Goal: Task Accomplishment & Management: Manage account settings

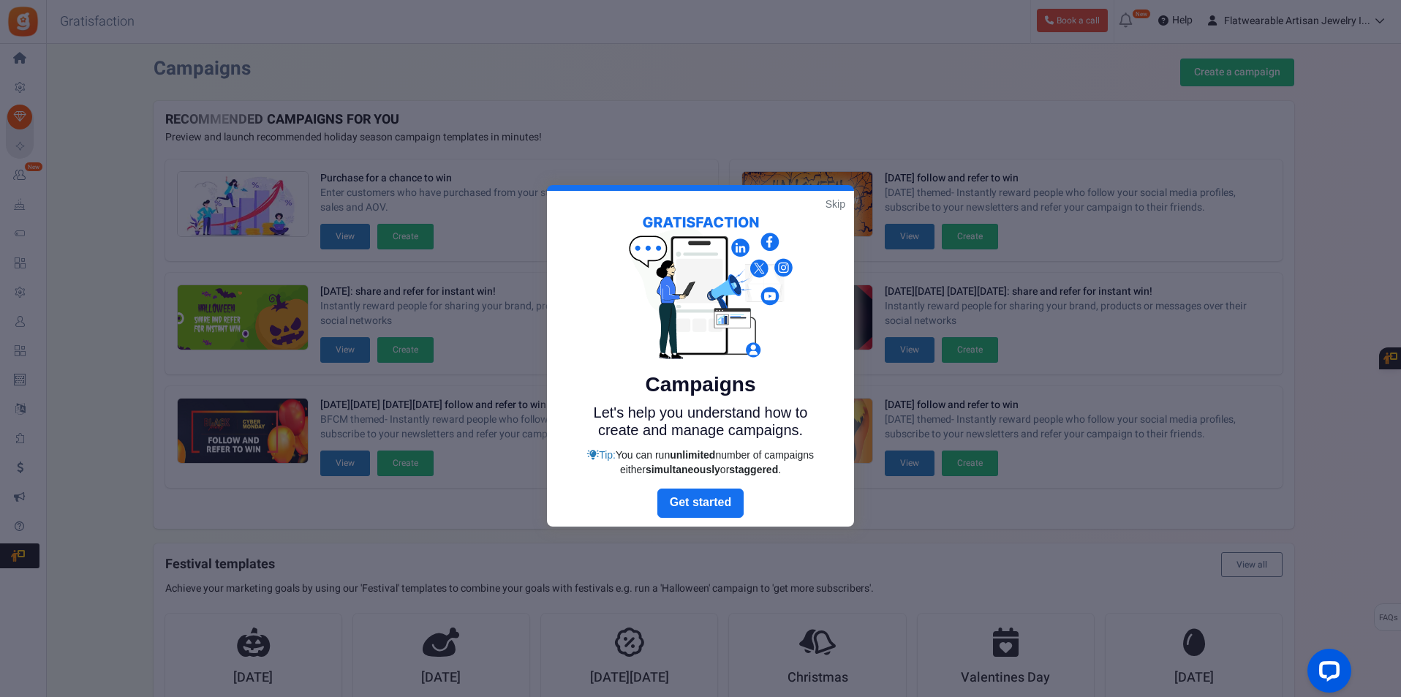
click at [836, 205] on link "Skip" at bounding box center [836, 204] width 20 height 15
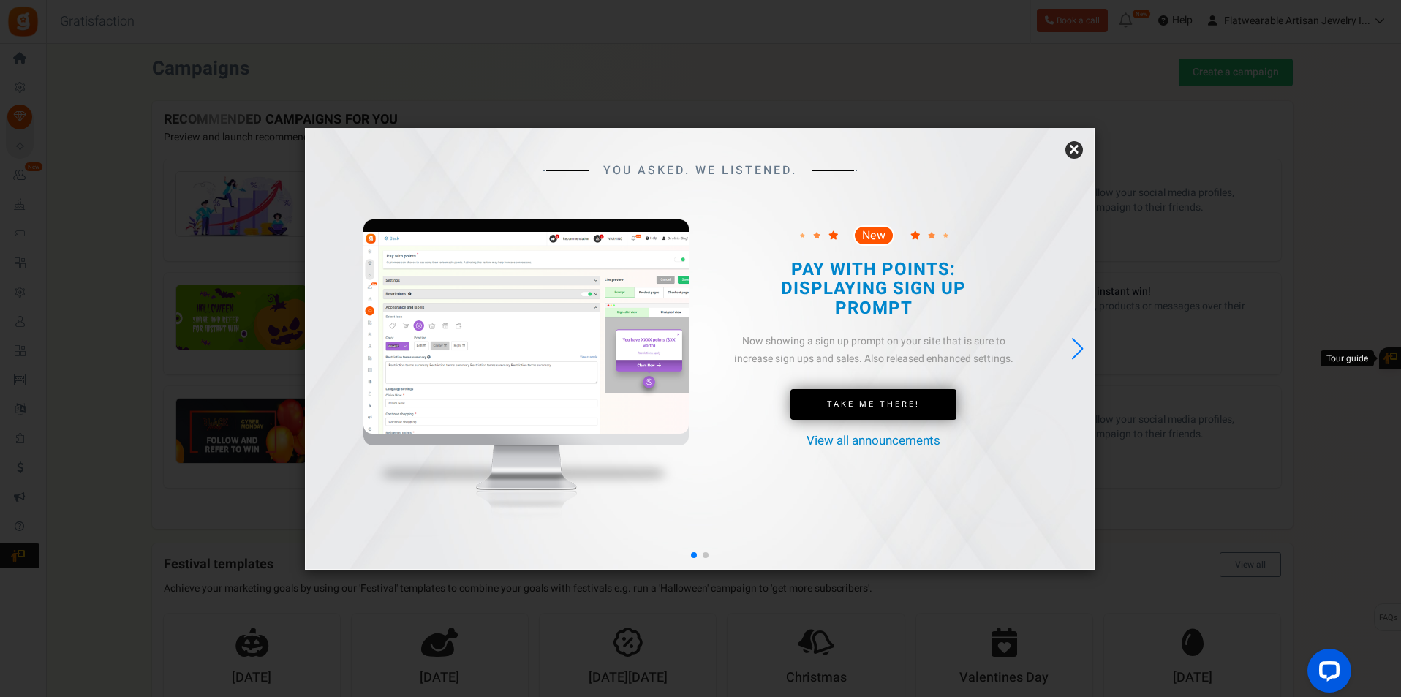
click at [1084, 148] on div "YOU ASKED. WE LISTENED. New Take Me There!" at bounding box center [700, 349] width 790 height 442
click at [1072, 153] on link "×" at bounding box center [1074, 150] width 18 height 18
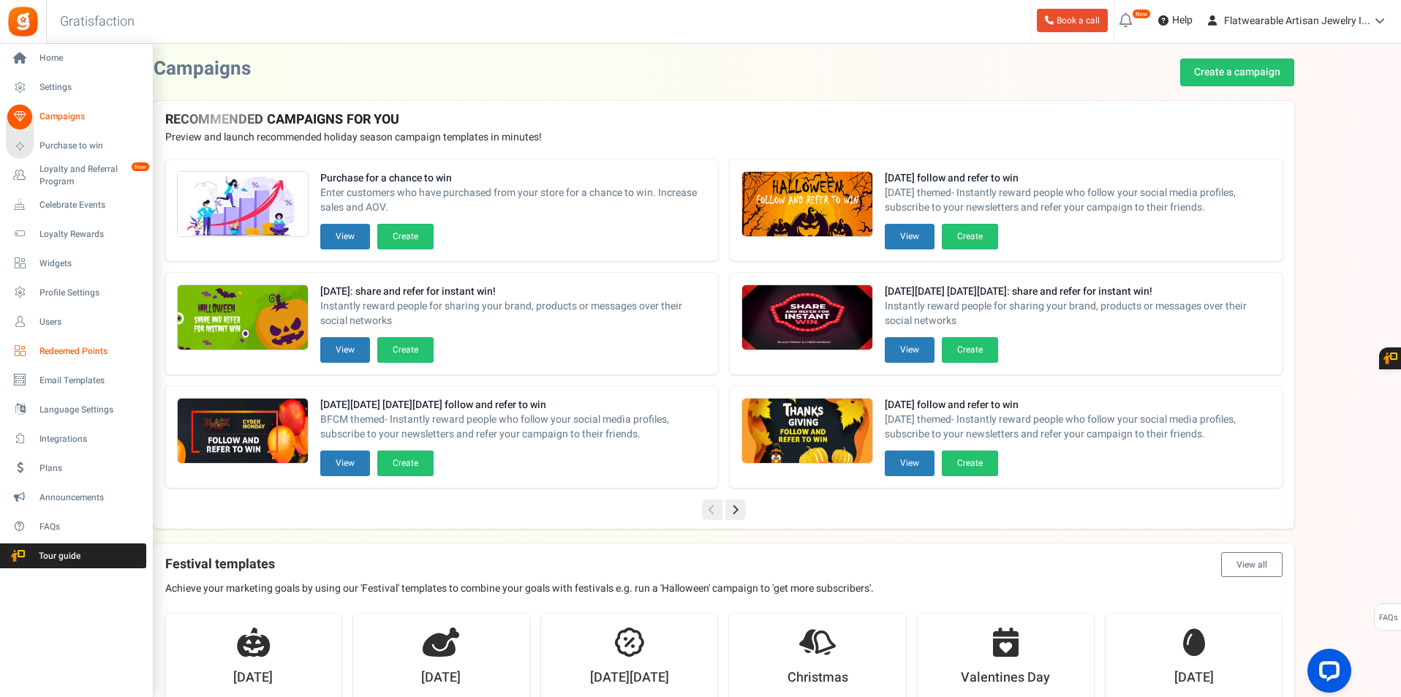
click at [42, 350] on span "Redeemed Points" at bounding box center [90, 351] width 102 height 12
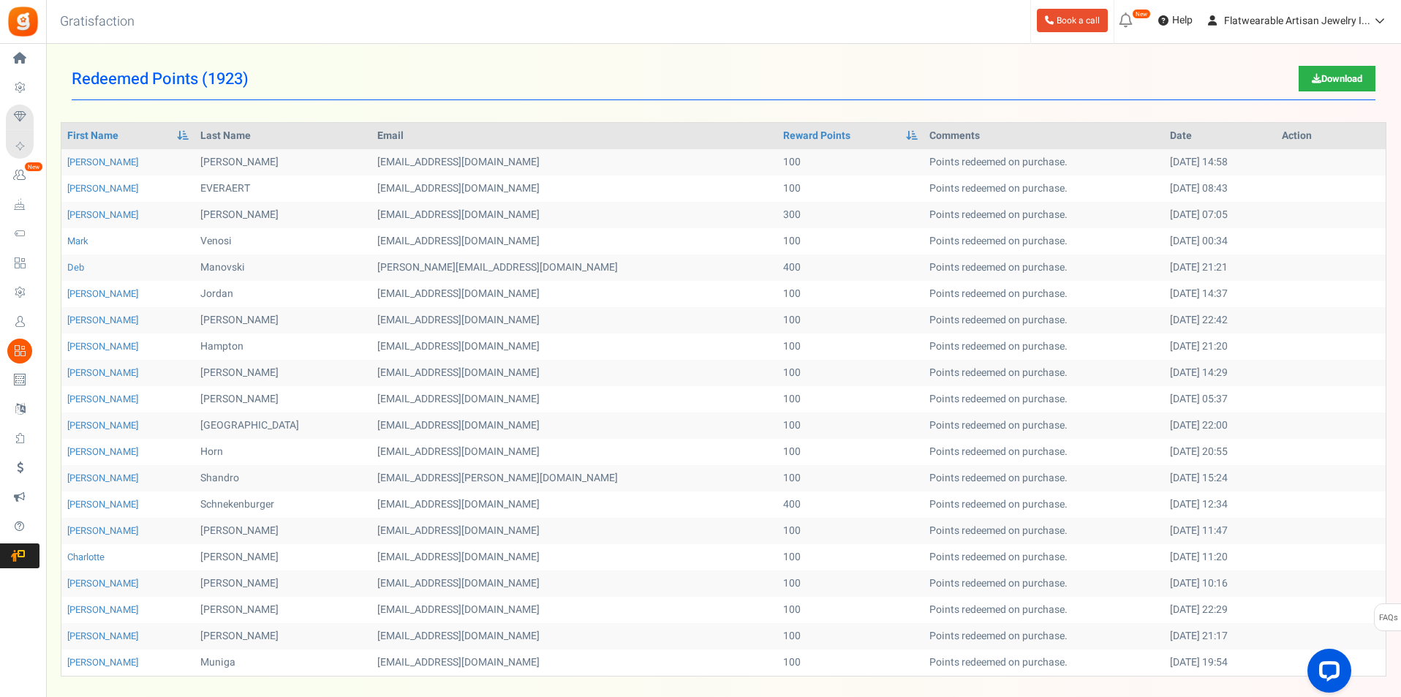
click at [1333, 76] on link "Download" at bounding box center [1337, 79] width 77 height 26
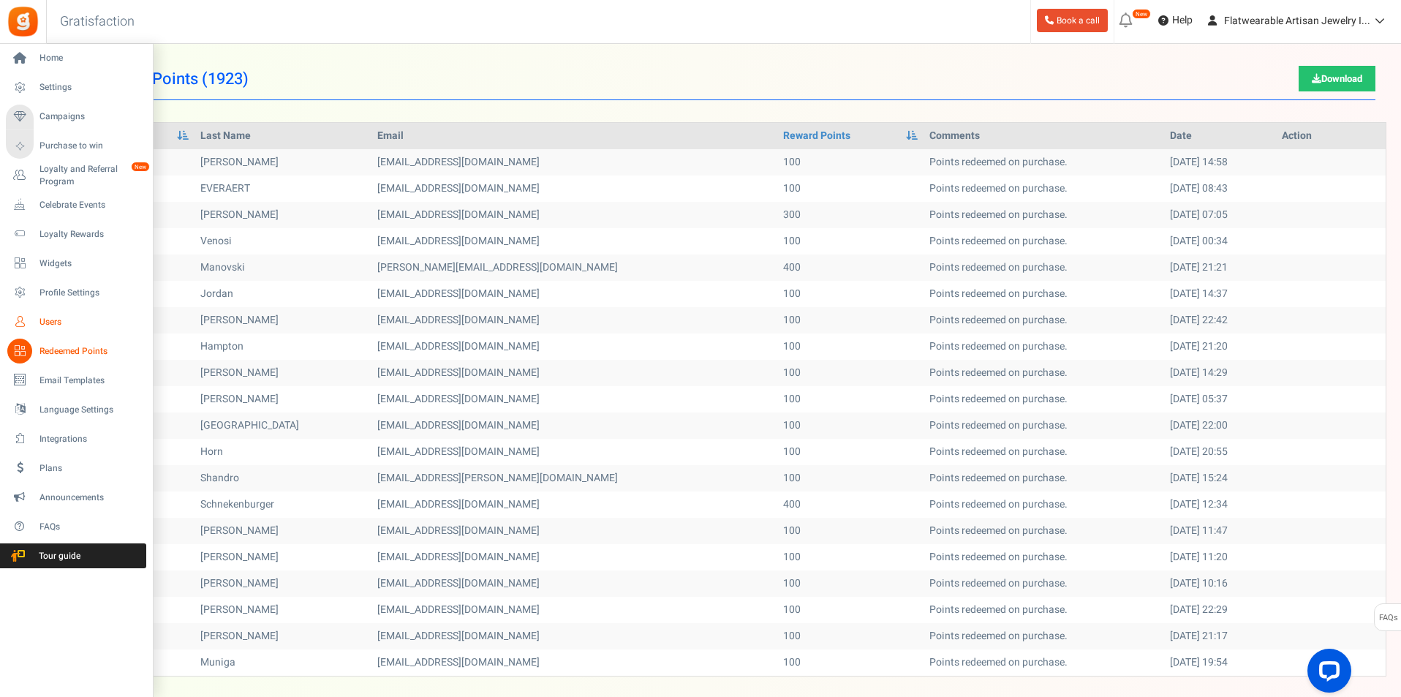
click at [58, 330] on link "Users" at bounding box center [76, 321] width 140 height 25
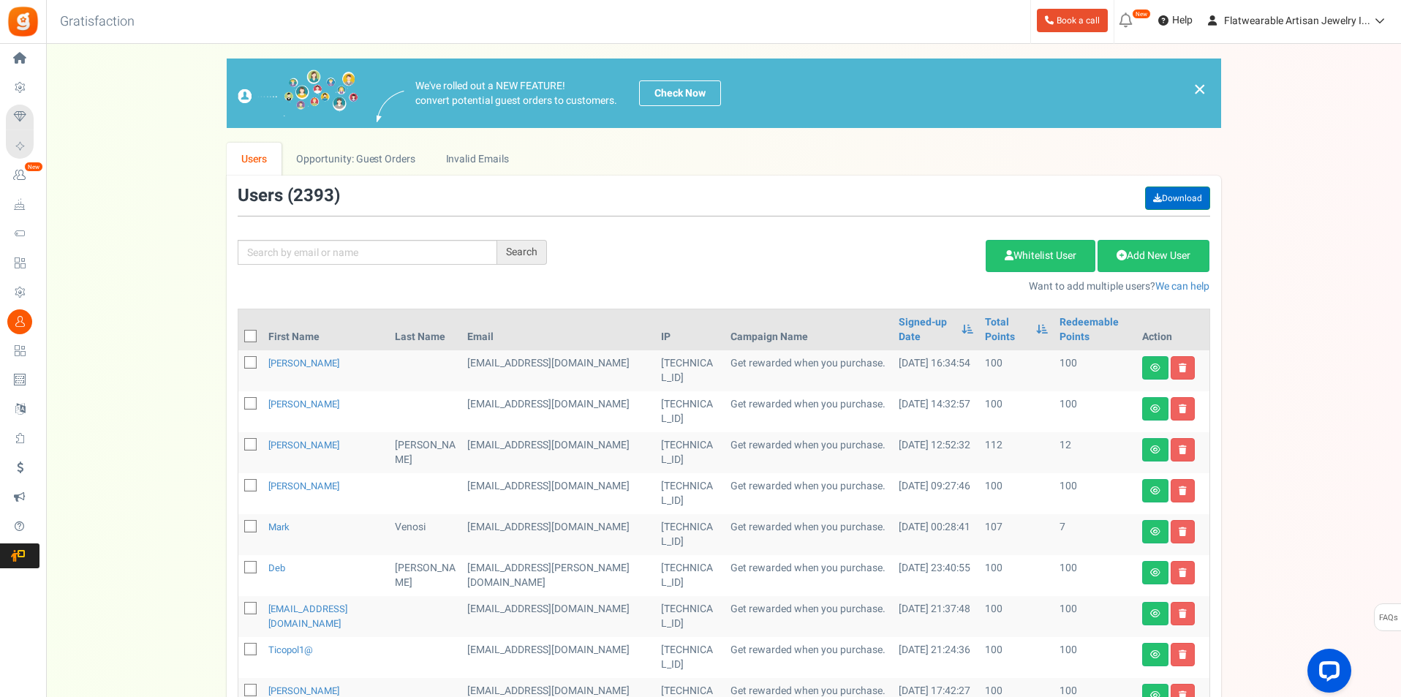
click at [1184, 198] on link "Download" at bounding box center [1177, 197] width 65 height 23
click at [1014, 255] on link "Whitelist User" at bounding box center [1041, 256] width 110 height 32
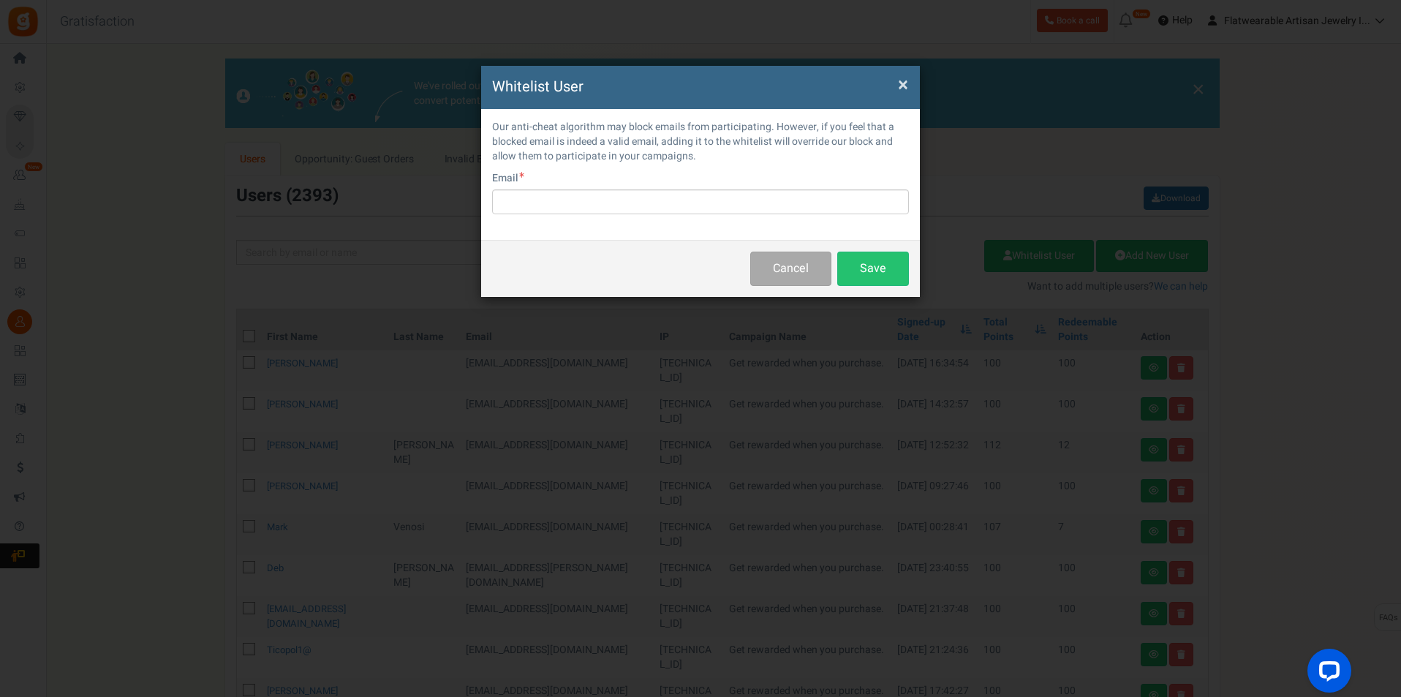
click at [896, 86] on h4 "Whitelist User" at bounding box center [700, 87] width 417 height 21
click at [904, 83] on span "×" at bounding box center [903, 85] width 10 height 28
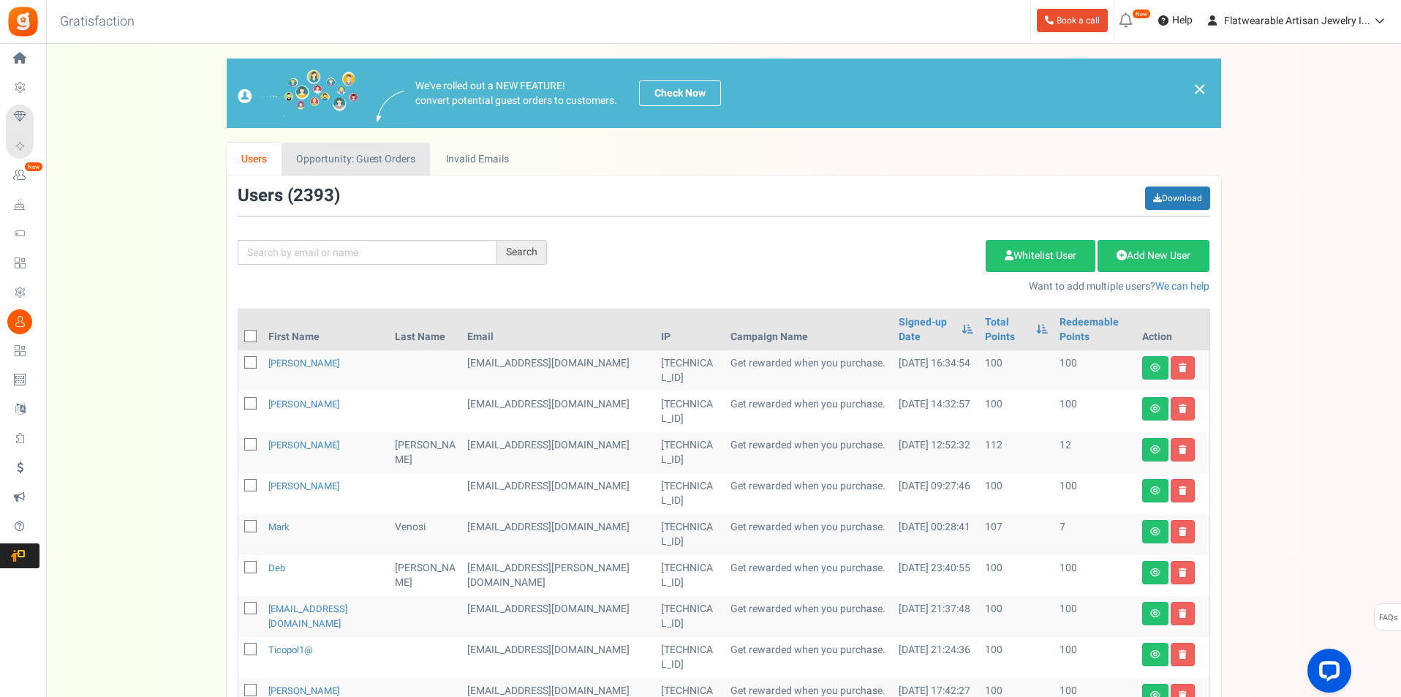
click at [358, 161] on link "Opportunity: Guest Orders" at bounding box center [356, 159] width 148 height 33
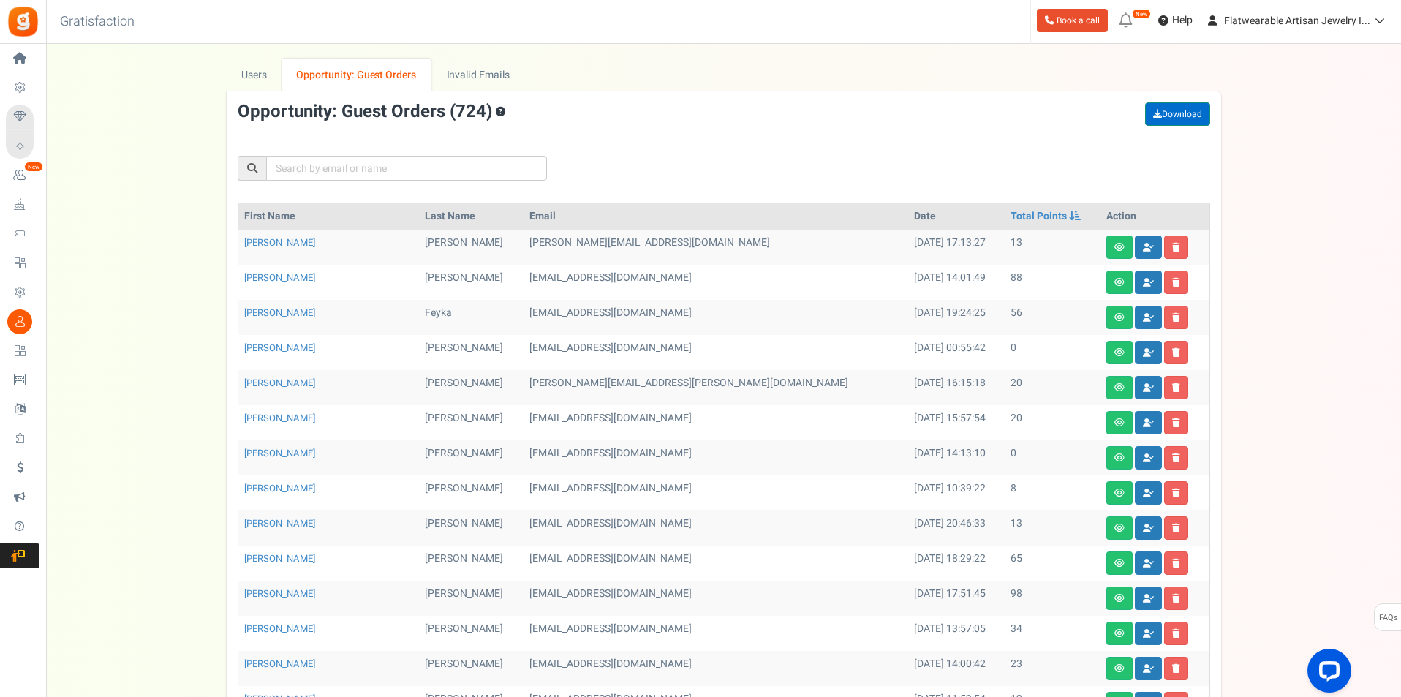
click at [1193, 117] on link "Download" at bounding box center [1177, 113] width 65 height 23
click at [495, 74] on link "Invalid Emails" at bounding box center [477, 74] width 93 height 33
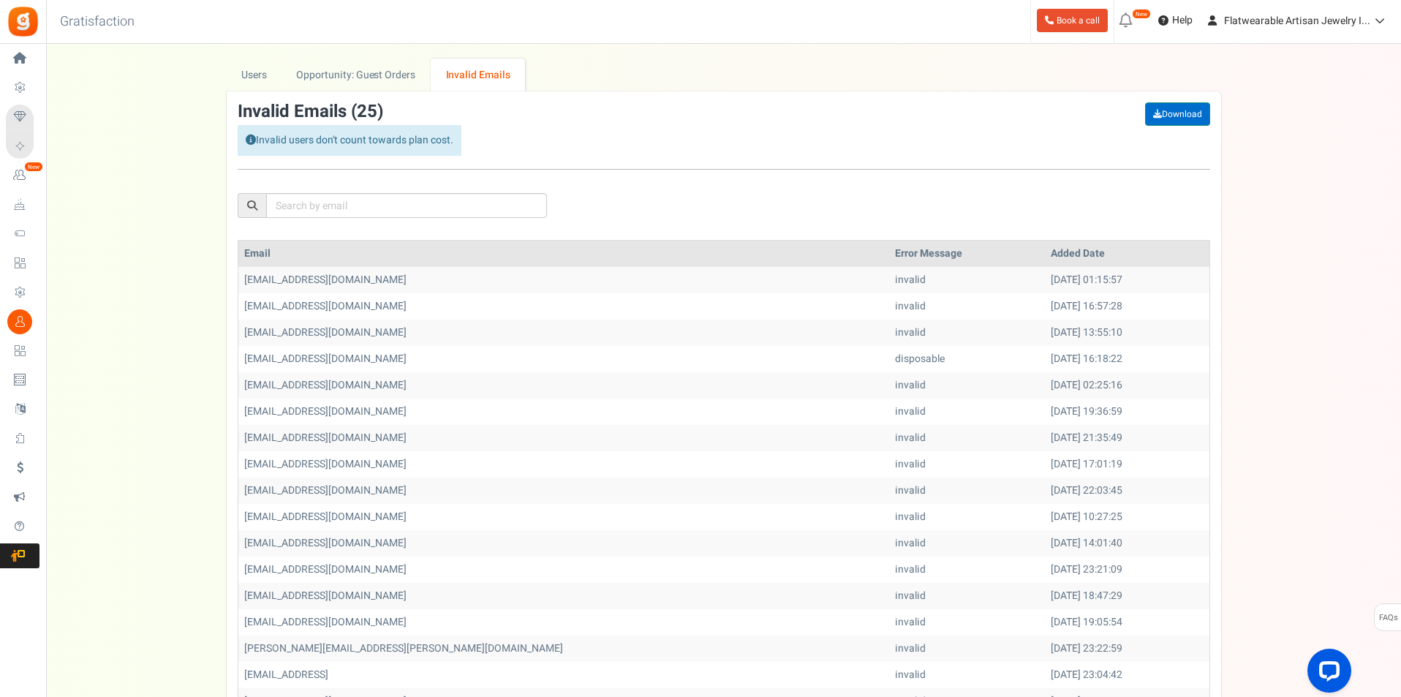
click at [1201, 118] on link "Download" at bounding box center [1177, 113] width 65 height 23
